Goal: Information Seeking & Learning: Learn about a topic

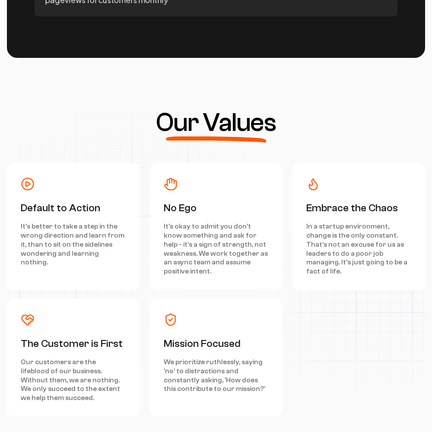
scroll to position [3892, 0]
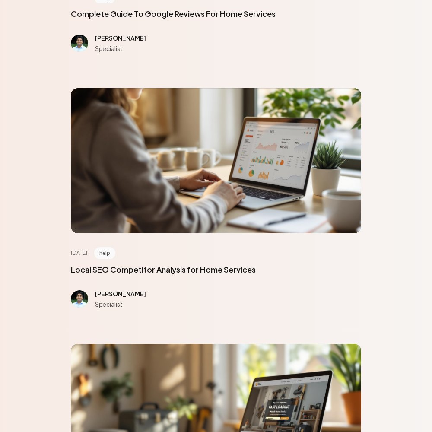
scroll to position [3892, 0]
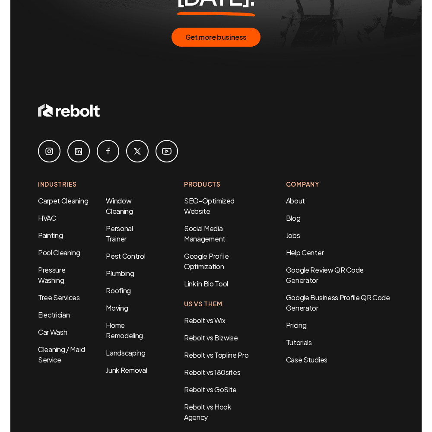
scroll to position [508, 0]
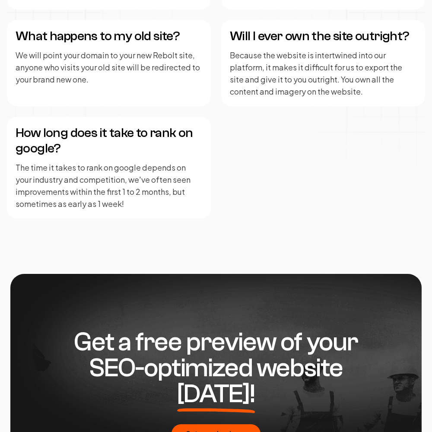
scroll to position [1770, 0]
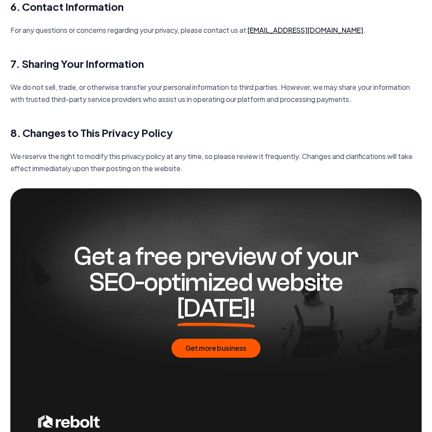
scroll to position [1252, 0]
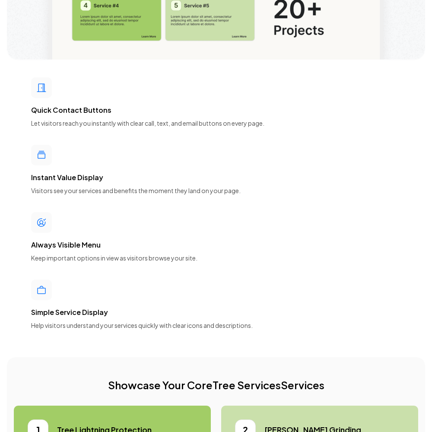
scroll to position [3892, 0]
